Goal: Information Seeking & Learning: Learn about a topic

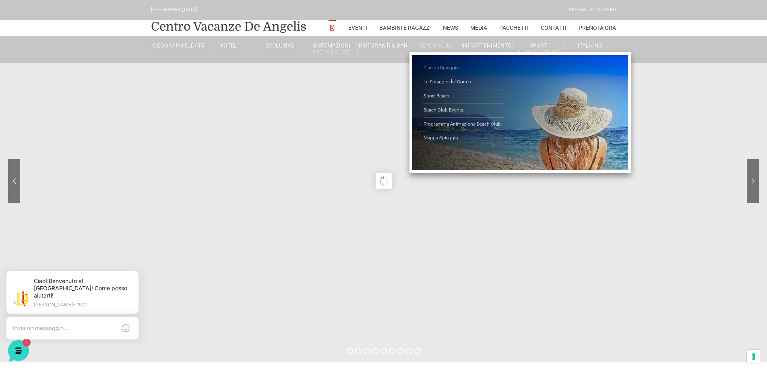
click at [446, 66] on link "Piscina Spiaggia" at bounding box center [464, 68] width 81 height 14
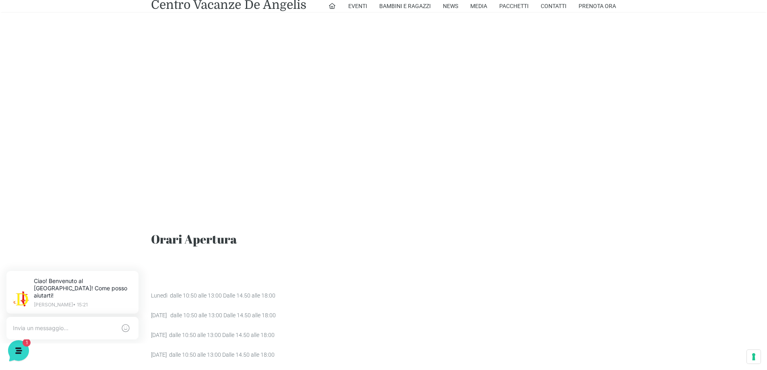
scroll to position [618, 0]
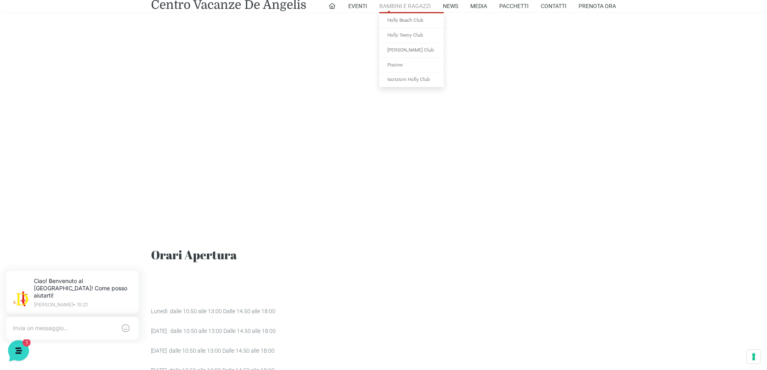
click at [404, 3] on link "Bambini e Ragazzi" at bounding box center [405, 6] width 52 height 12
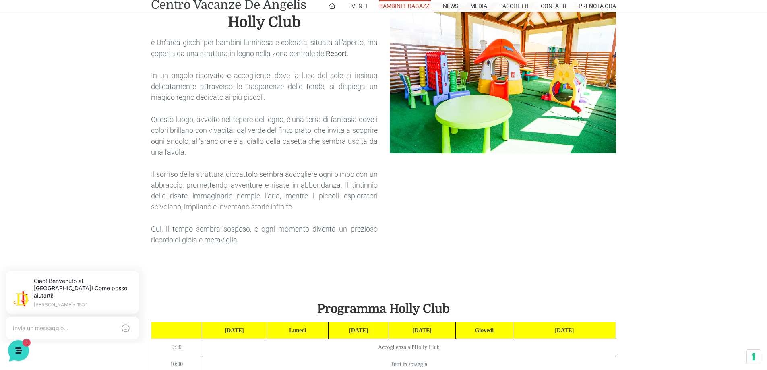
scroll to position [1410, 0]
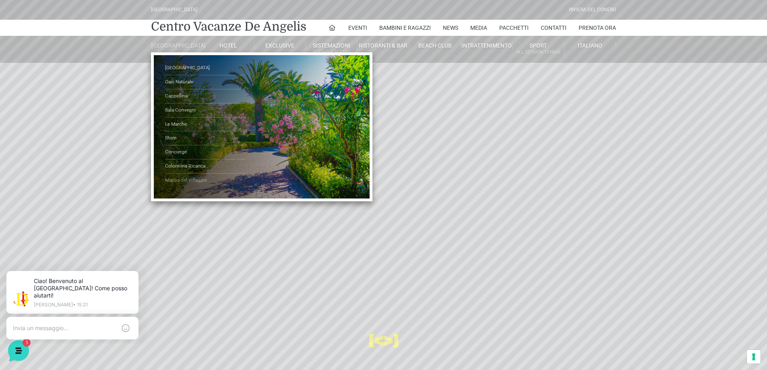
click at [183, 185] on link "Mappa del Villaggio" at bounding box center [205, 181] width 81 height 14
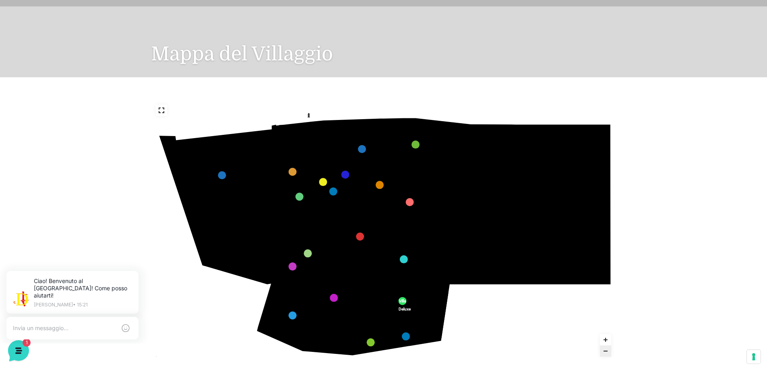
scroll to position [141, 0]
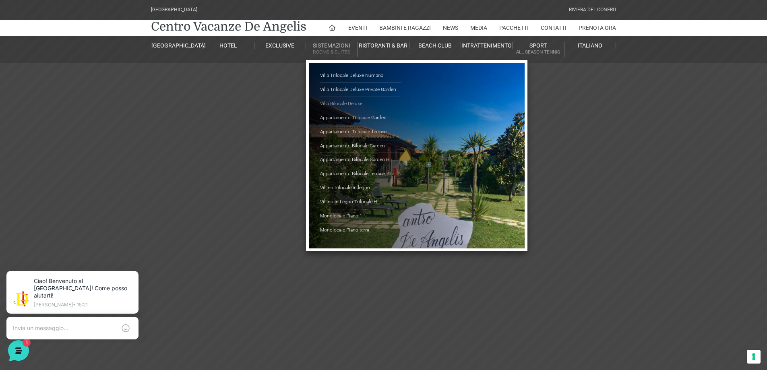
click at [340, 102] on link "Villa Bilocale Deluxe" at bounding box center [360, 104] width 81 height 14
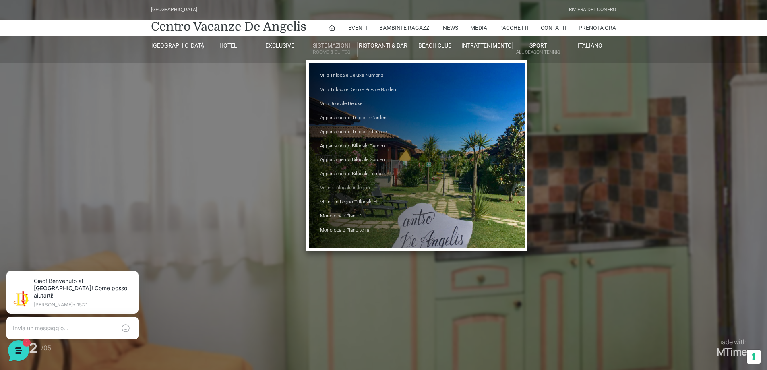
click at [359, 188] on link "Villino trilocale in legno" at bounding box center [360, 188] width 81 height 14
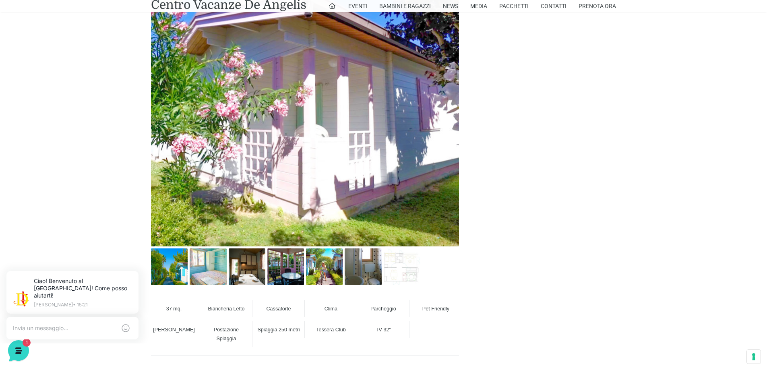
scroll to position [524, 0]
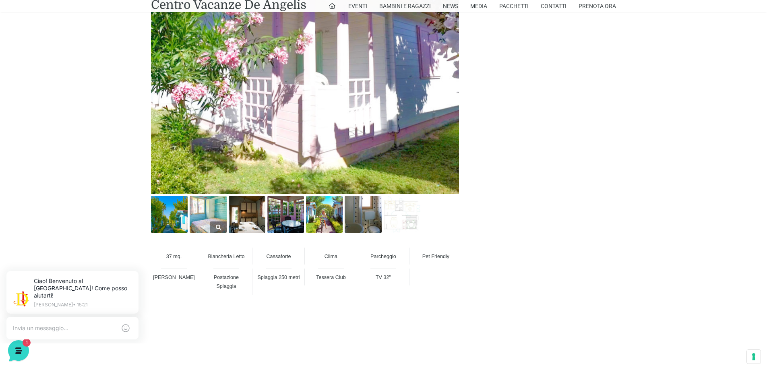
click at [211, 211] on img at bounding box center [208, 214] width 37 height 37
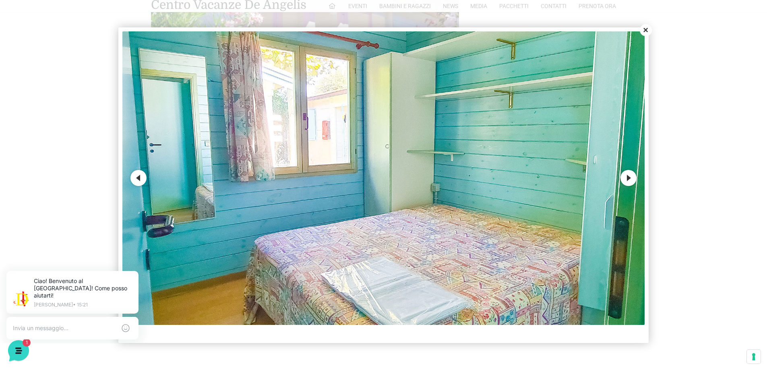
click at [630, 179] on button "Next" at bounding box center [629, 178] width 16 height 16
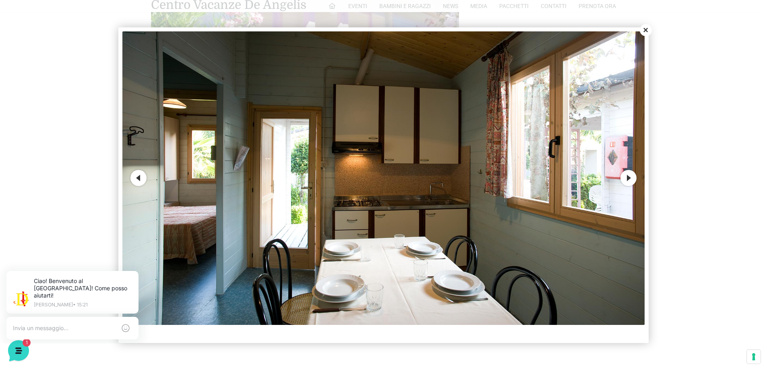
click at [630, 179] on button "Next" at bounding box center [629, 178] width 16 height 16
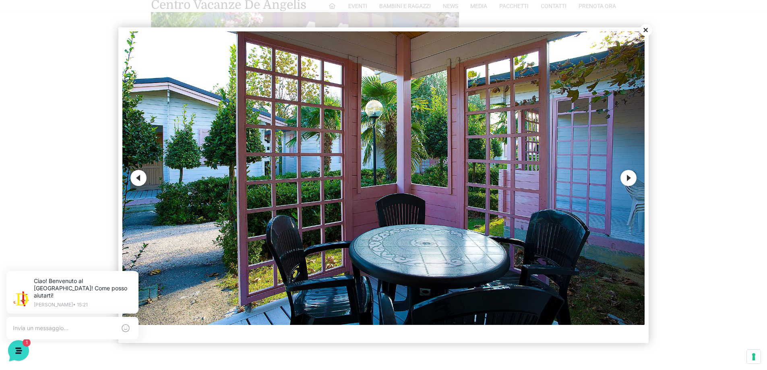
click at [630, 179] on button "Next" at bounding box center [629, 178] width 16 height 16
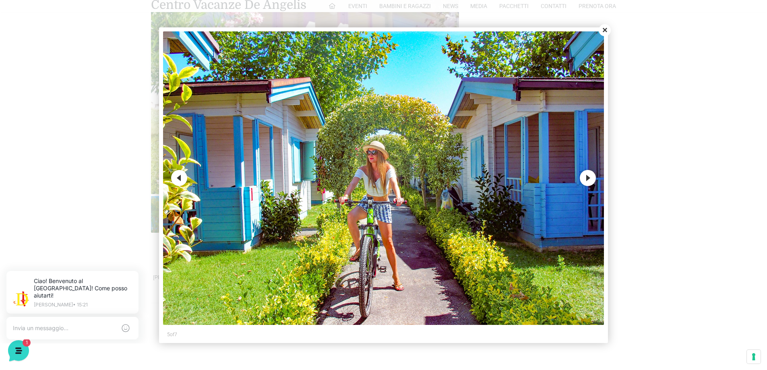
click at [630, 179] on div at bounding box center [383, 185] width 767 height 370
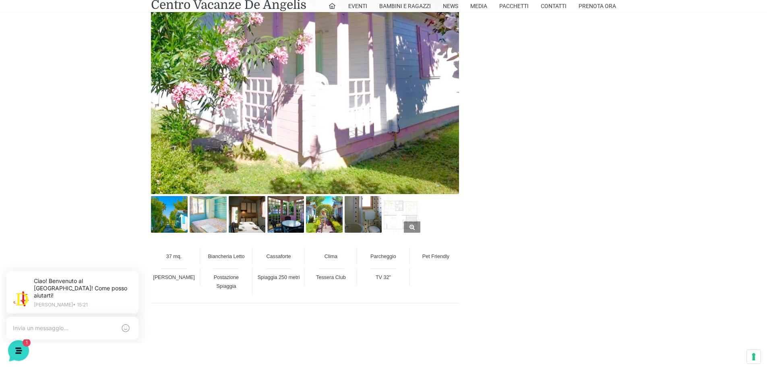
click at [396, 215] on img at bounding box center [402, 214] width 37 height 37
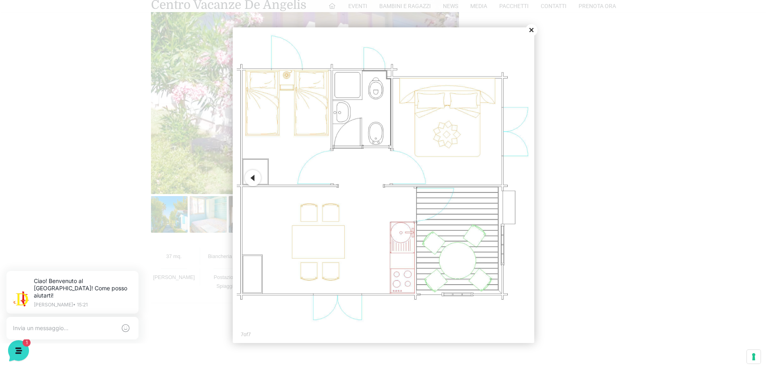
click at [531, 26] on button "Close" at bounding box center [532, 30] width 12 height 12
